Goal: Task Accomplishment & Management: Manage account settings

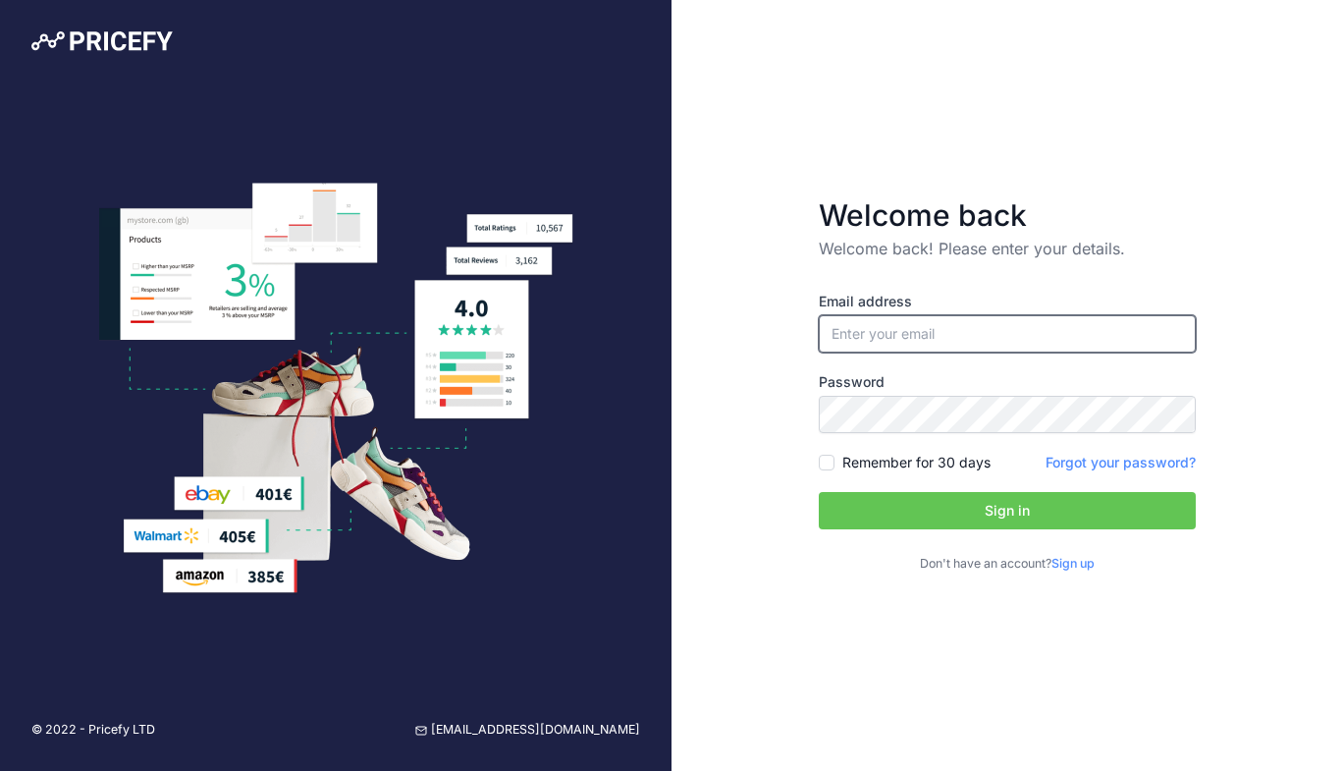
click at [929, 340] on input "email" at bounding box center [1007, 333] width 377 height 37
click at [971, 328] on input "email" at bounding box center [1007, 333] width 377 height 37
type input "m"
type input "mosesjkthomas@gmail.com"
click at [1057, 324] on input "mosesjkthomas@gmail.com" at bounding box center [1007, 333] width 377 height 37
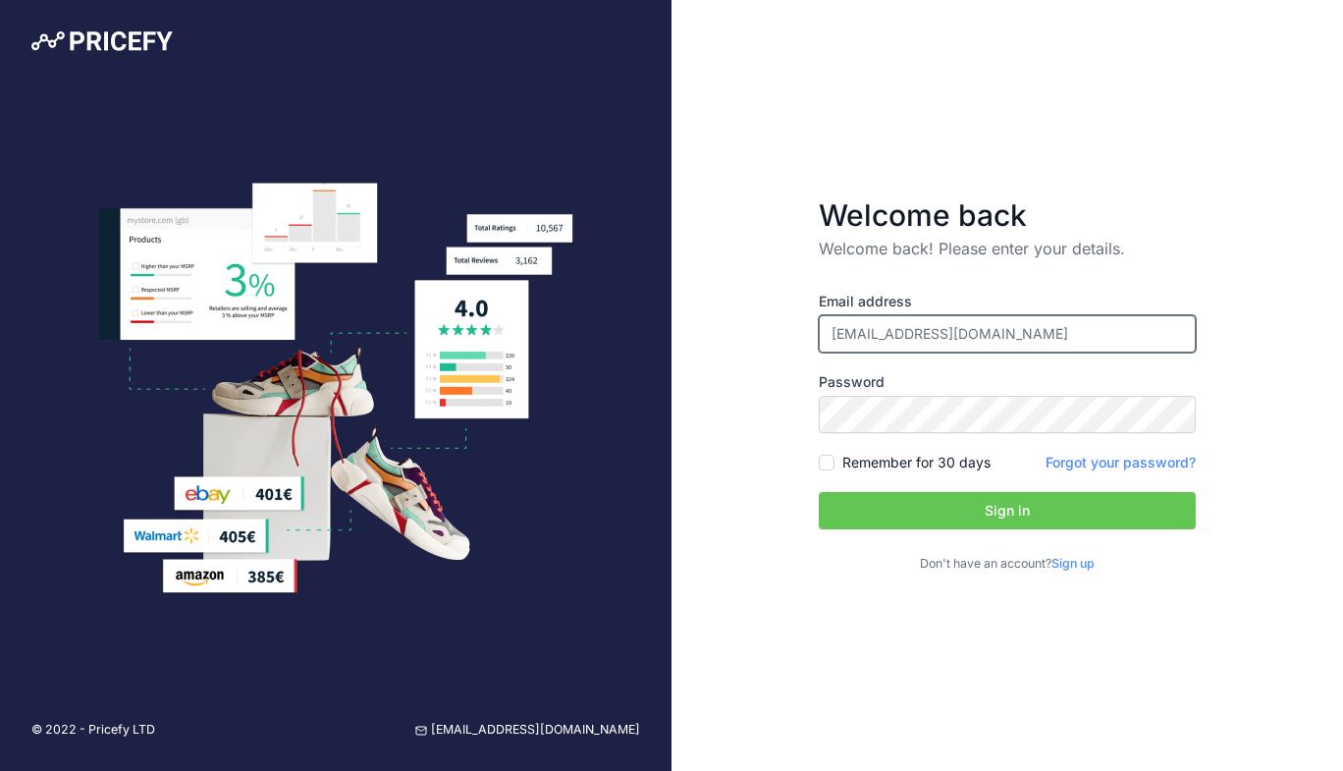
drag, startPoint x: 1048, startPoint y: 332, endPoint x: 771, endPoint y: 289, distance: 280.3
click at [771, 289] on div "Welcome back Welcome back! Please enter your details. Email address mosesjkthom…" at bounding box center [1008, 385] width 672 height 771
type input "[PERSON_NAME][EMAIL_ADDRESS][DOMAIN_NAME]"
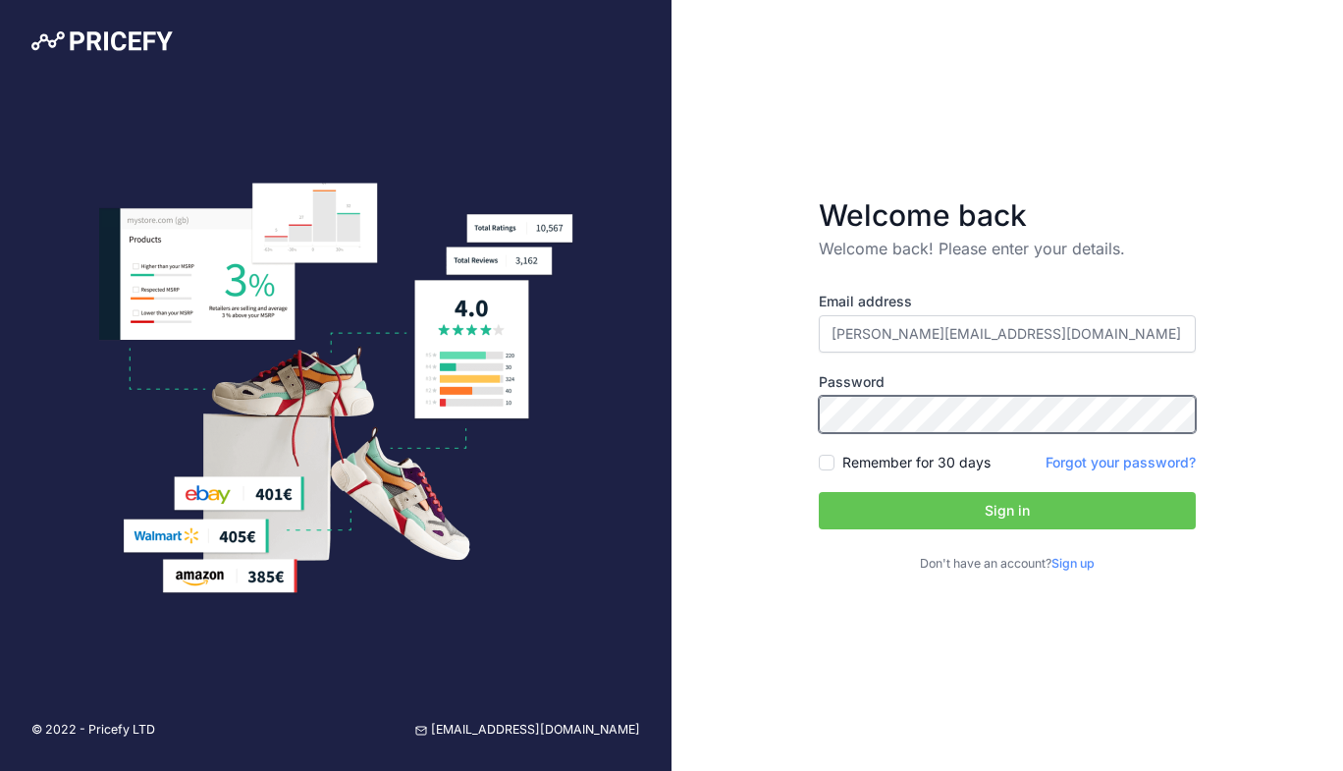
click at [819, 492] on button "Sign in" at bounding box center [1007, 510] width 377 height 37
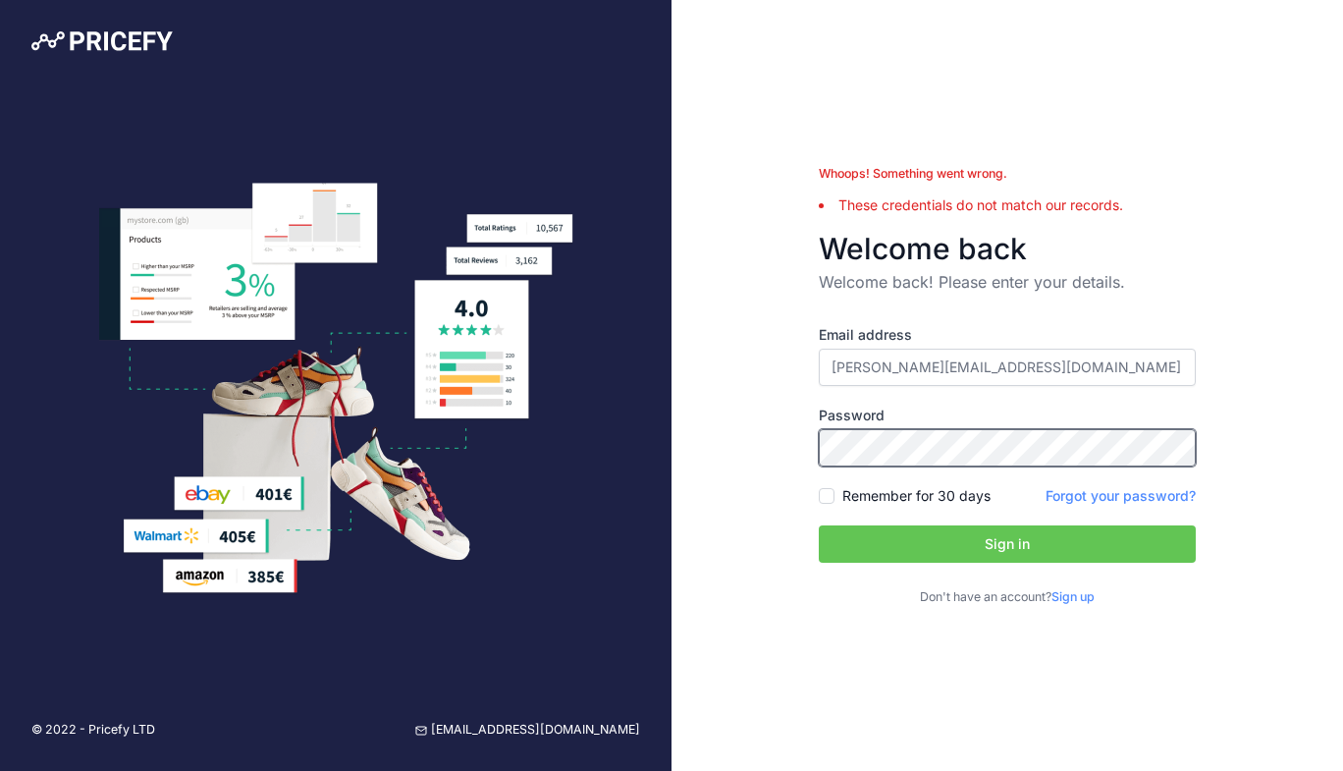
click at [819, 525] on button "Sign in" at bounding box center [1007, 543] width 377 height 37
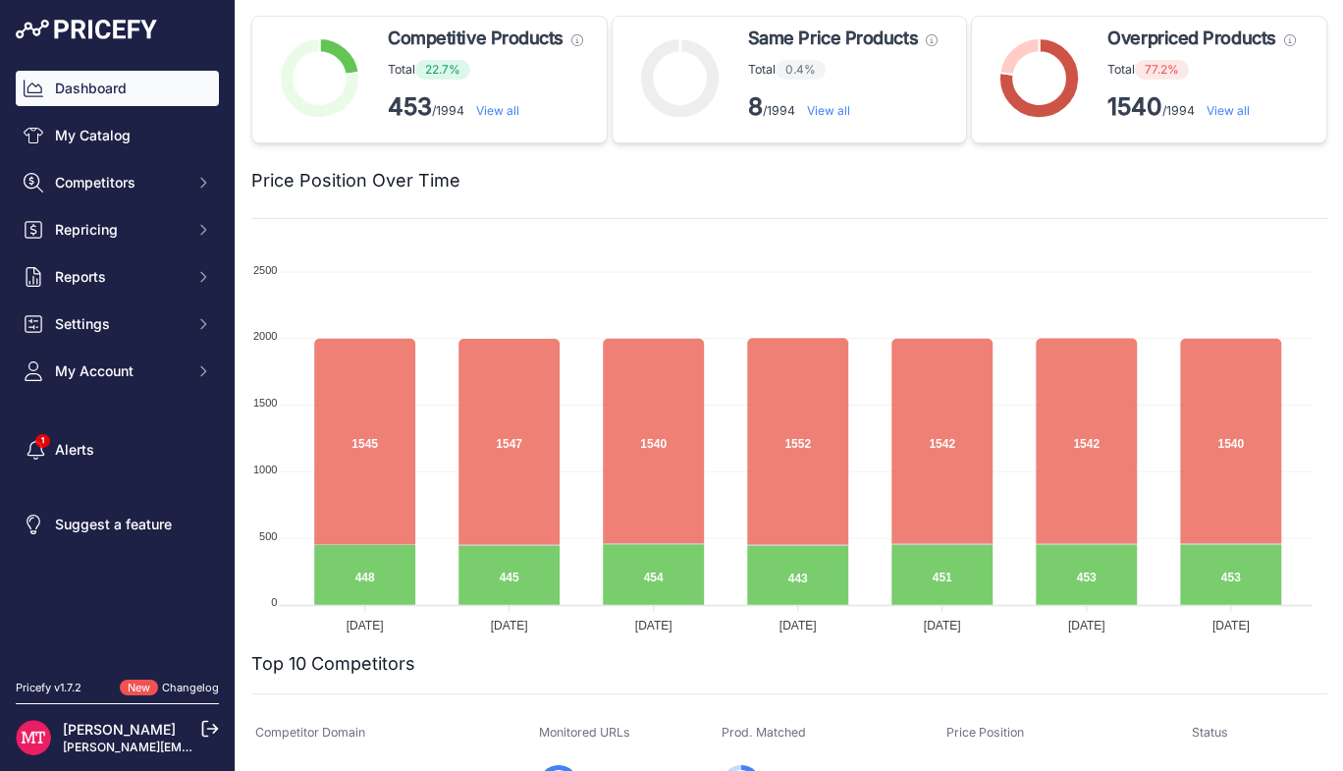
click at [117, 156] on div "Dashboard My Catalog Competitors Competitors Monitored URLs MAP infringements R…" at bounding box center [117, 230] width 203 height 318
click at [78, 200] on div "Dashboard My Catalog Competitors Competitors Monitored URLs MAP infringements R…" at bounding box center [117, 230] width 203 height 318
click at [79, 172] on button "Competitors" at bounding box center [117, 182] width 203 height 35
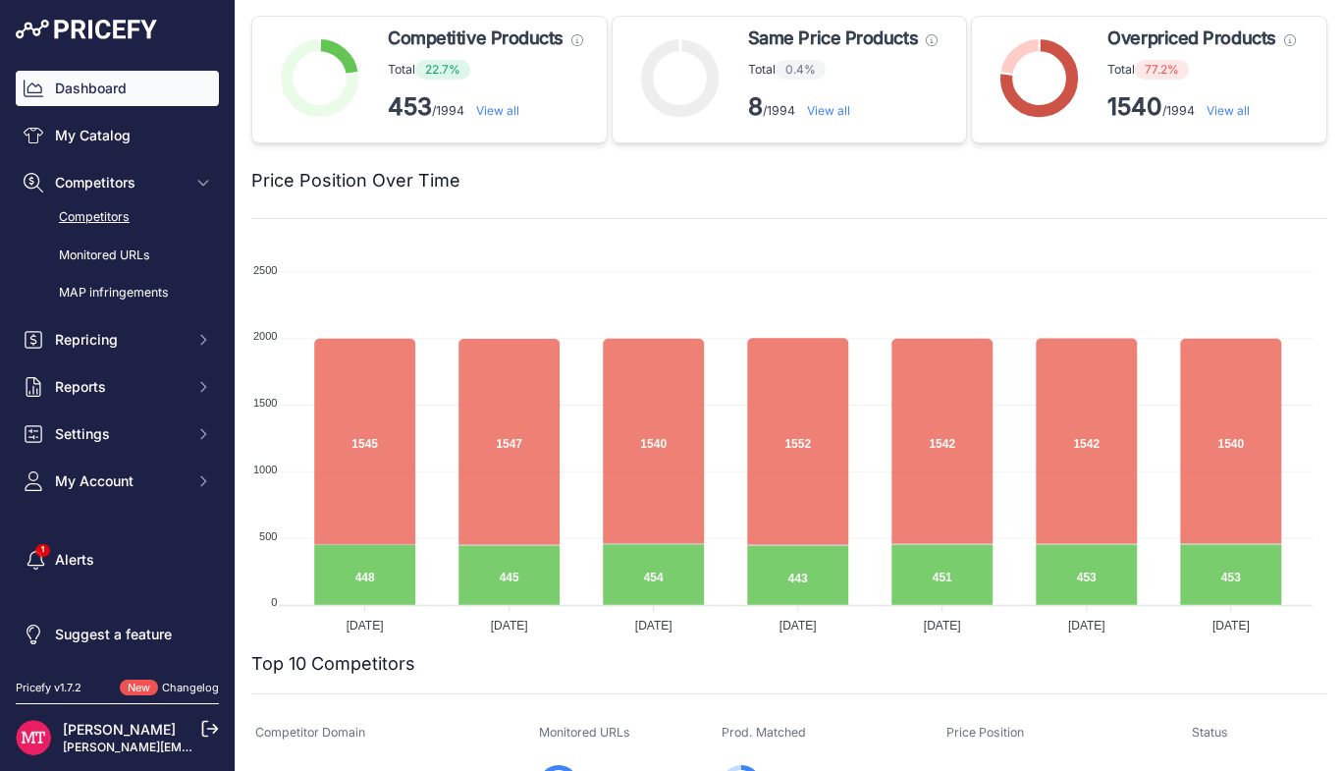
click at [77, 207] on link "Competitors" at bounding box center [117, 217] width 203 height 34
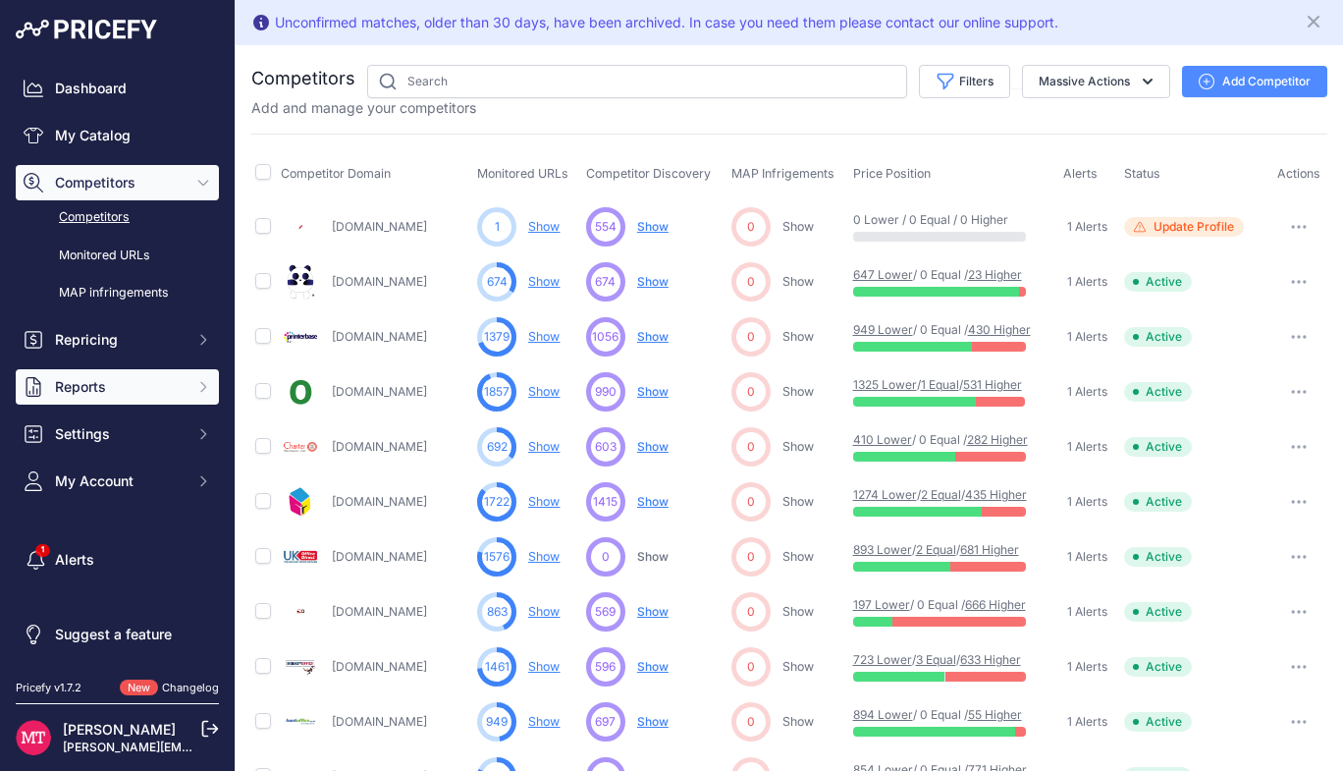
click at [124, 377] on span "Reports" at bounding box center [119, 387] width 129 height 20
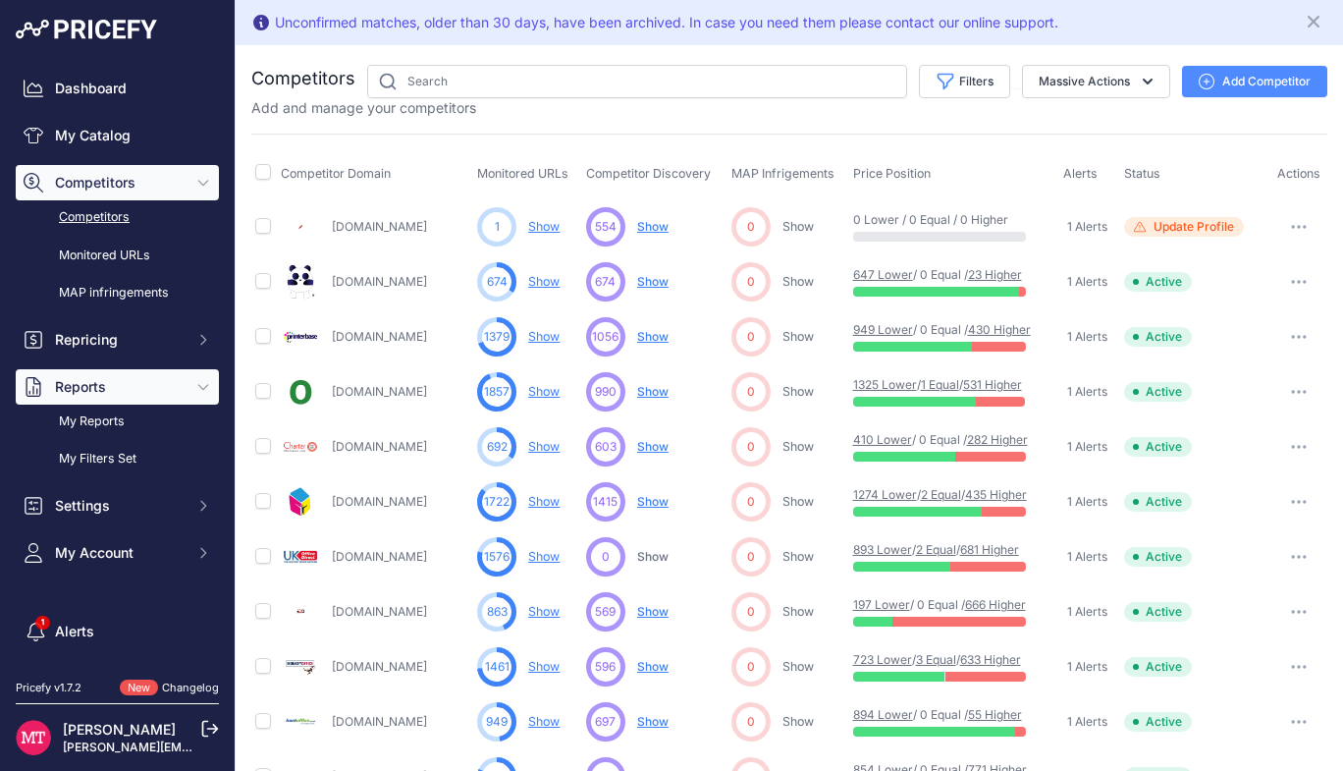
click at [123, 395] on span "Reports" at bounding box center [119, 387] width 129 height 20
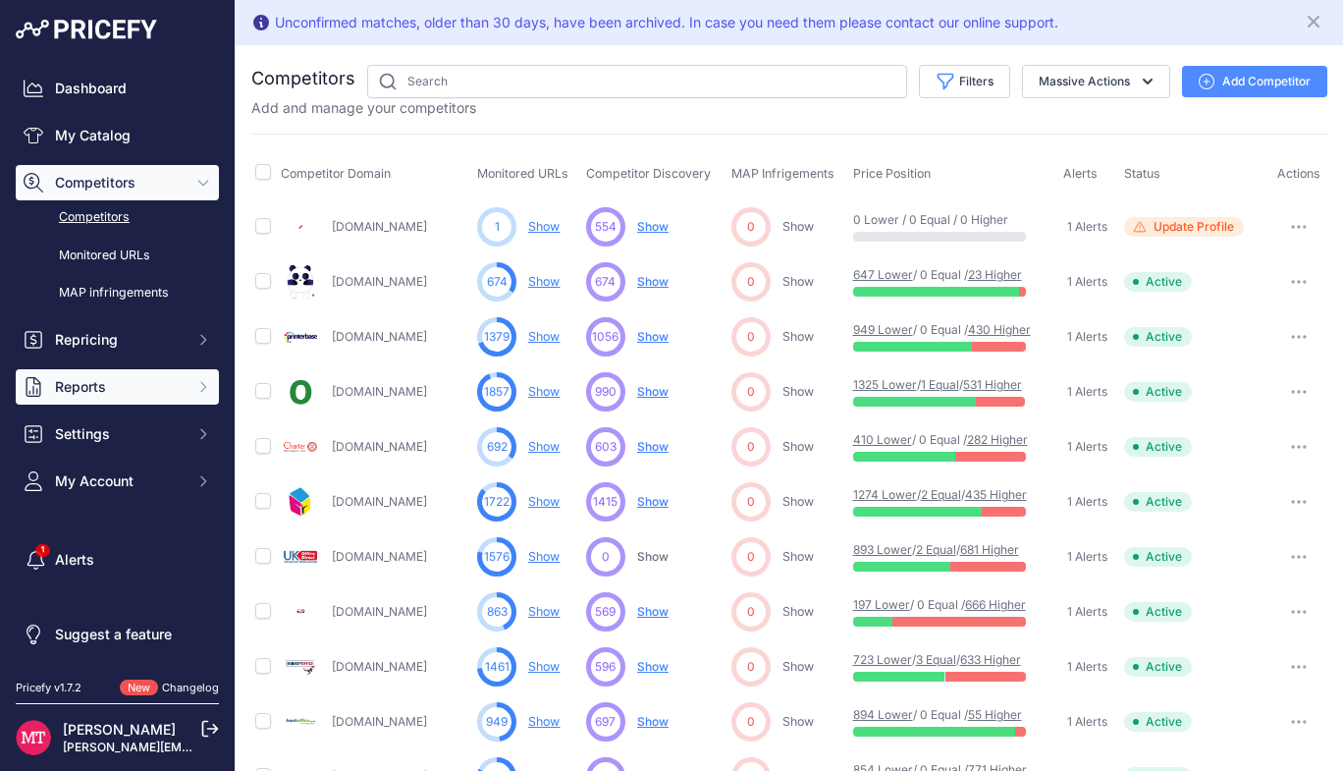
click at [123, 395] on span "Reports" at bounding box center [119, 387] width 129 height 20
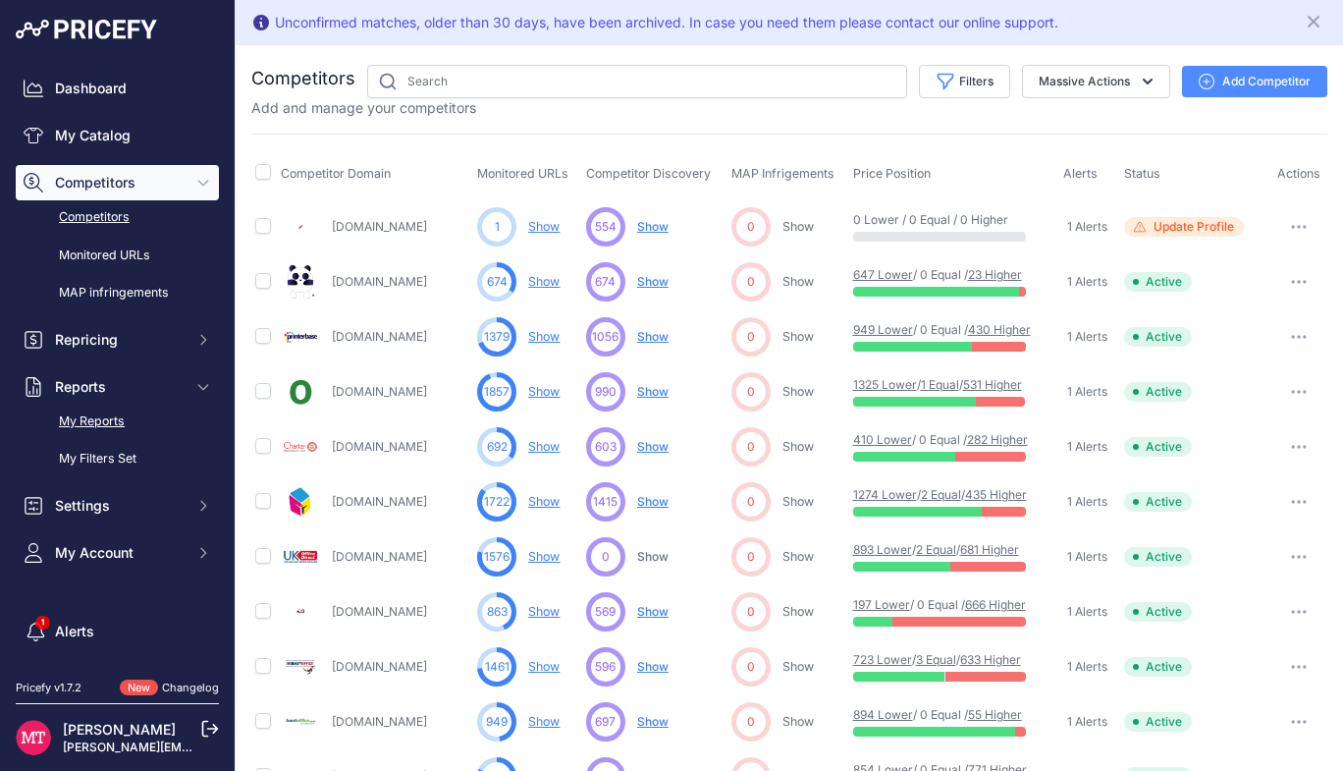
click at [133, 409] on link "My Reports" at bounding box center [117, 422] width 203 height 34
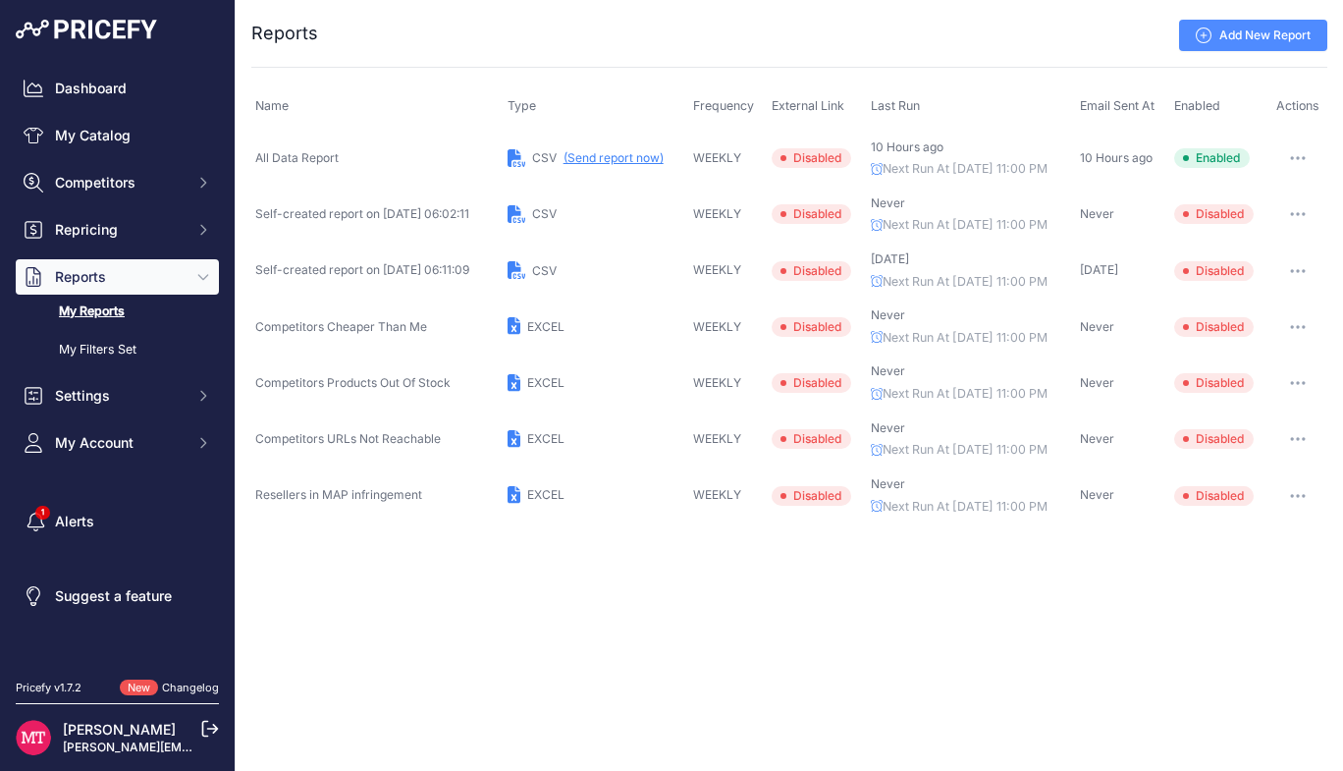
click at [649, 161] on button "(Send report now)" at bounding box center [614, 158] width 100 height 16
click at [632, 156] on button "(Send report now)" at bounding box center [613, 158] width 100 height 16
click at [693, 20] on div "Add New Report" at bounding box center [822, 35] width 1009 height 31
click at [89, 55] on div "Dashboard My Catalog Competitors Competitors Monitored URLs MAP infringements R…" at bounding box center [117, 336] width 235 height 672
click at [61, 98] on link "Dashboard" at bounding box center [117, 88] width 203 height 35
